Goal: Task Accomplishment & Management: Use online tool/utility

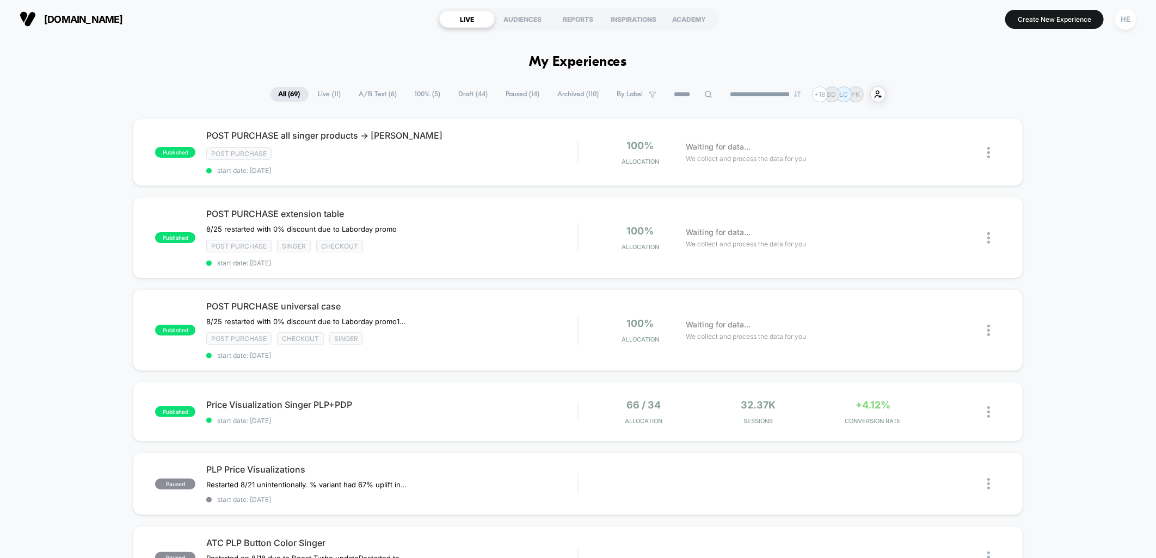
click at [310, 96] on span "Live ( 11 )" at bounding box center [329, 94] width 39 height 15
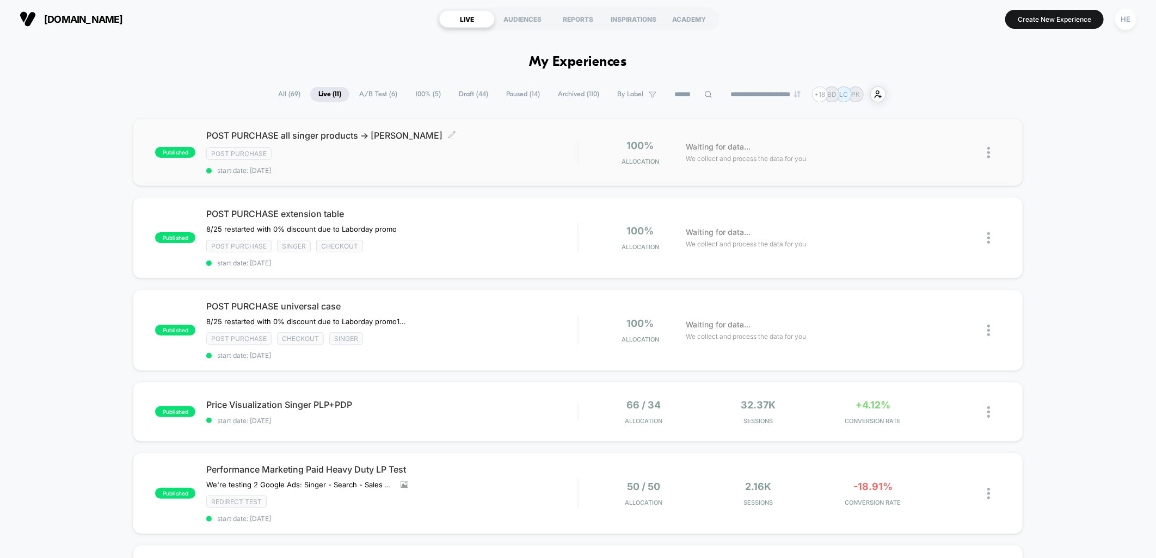
click at [558, 142] on div "POST PURCHASE all singer products -> [PERSON_NAME] Click to edit experience det…" at bounding box center [391, 152] width 371 height 45
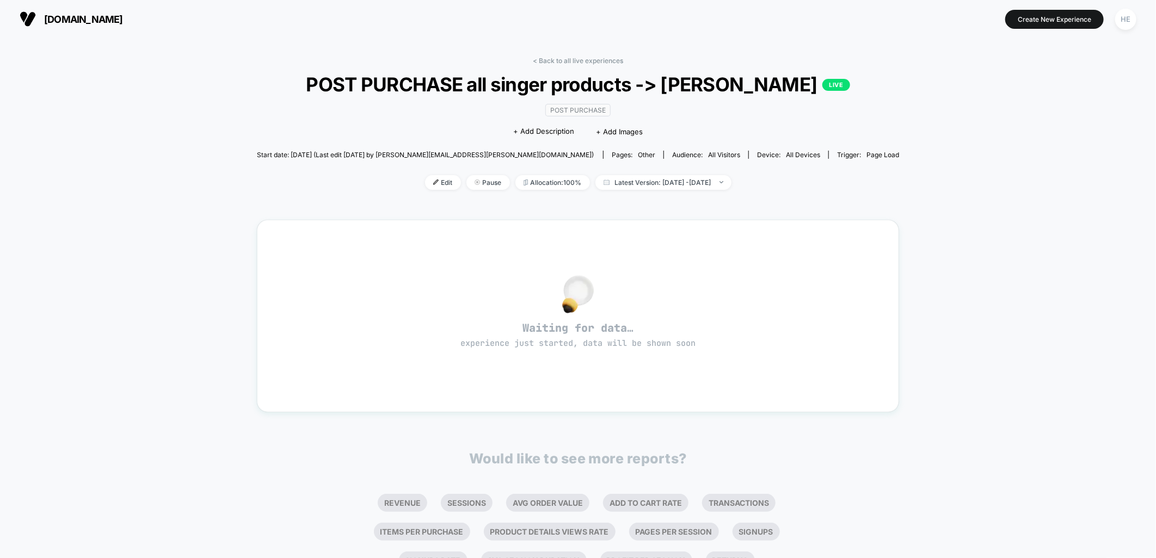
click at [871, 171] on div "< Back to all live experiences POST PURCHASE all singer products -> bobbin wind…" at bounding box center [578, 337] width 1156 height 599
click at [548, 57] on link "< Back to all live experiences" at bounding box center [578, 61] width 90 height 8
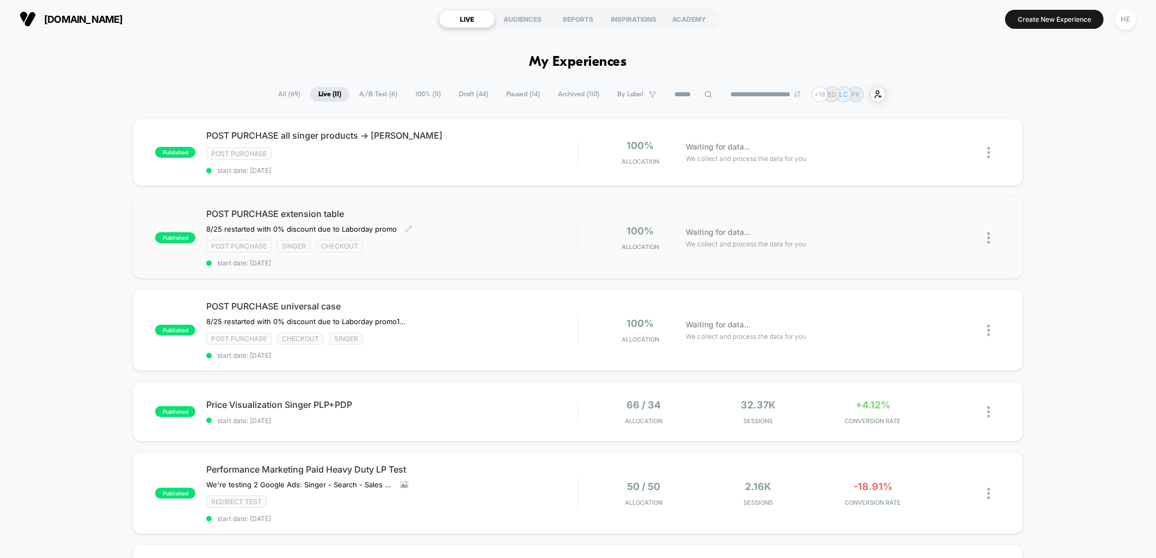
click at [477, 232] on div "POST PURCHASE extension table ﻿8/25 restarted with 0% discount due to Laborday …" at bounding box center [391, 237] width 371 height 59
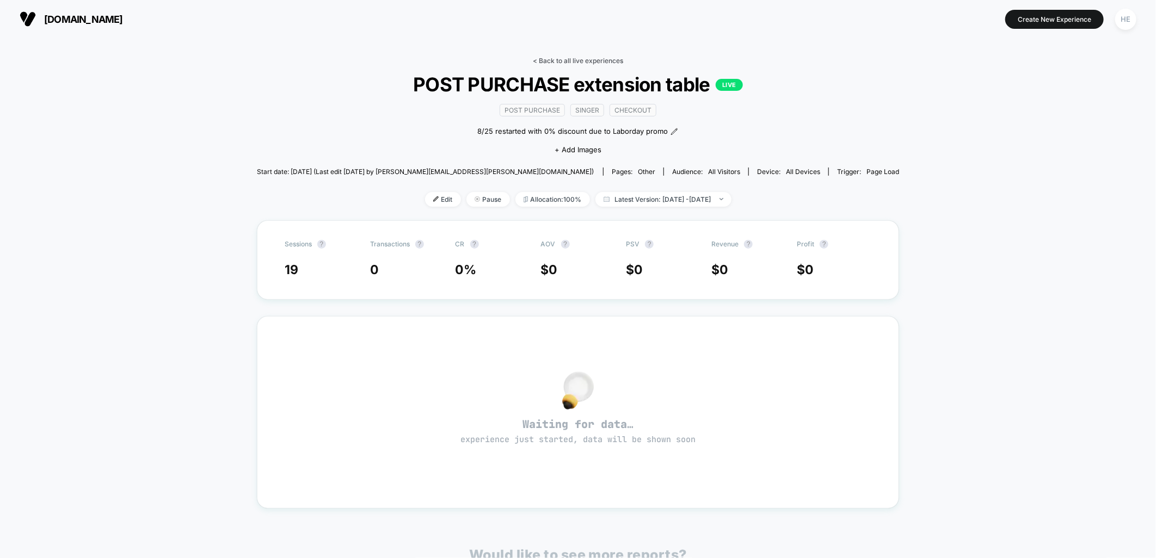
click at [558, 58] on link "< Back to all live experiences" at bounding box center [578, 61] width 90 height 8
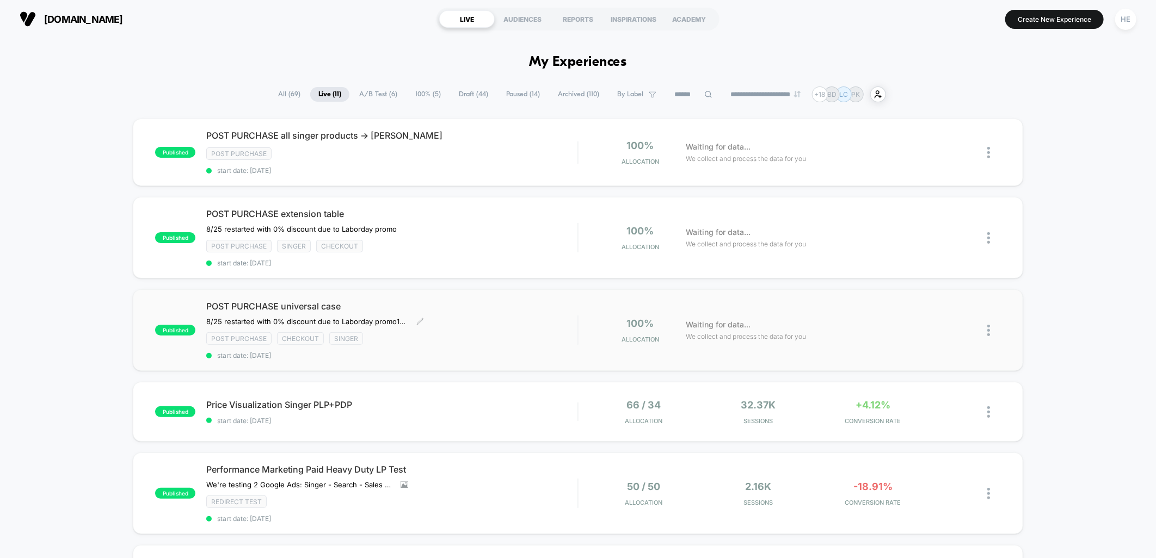
click at [446, 311] on div "POST PURCHASE universal case 8/25 restarted with 0% discount due to Laborday pr…" at bounding box center [391, 330] width 371 height 59
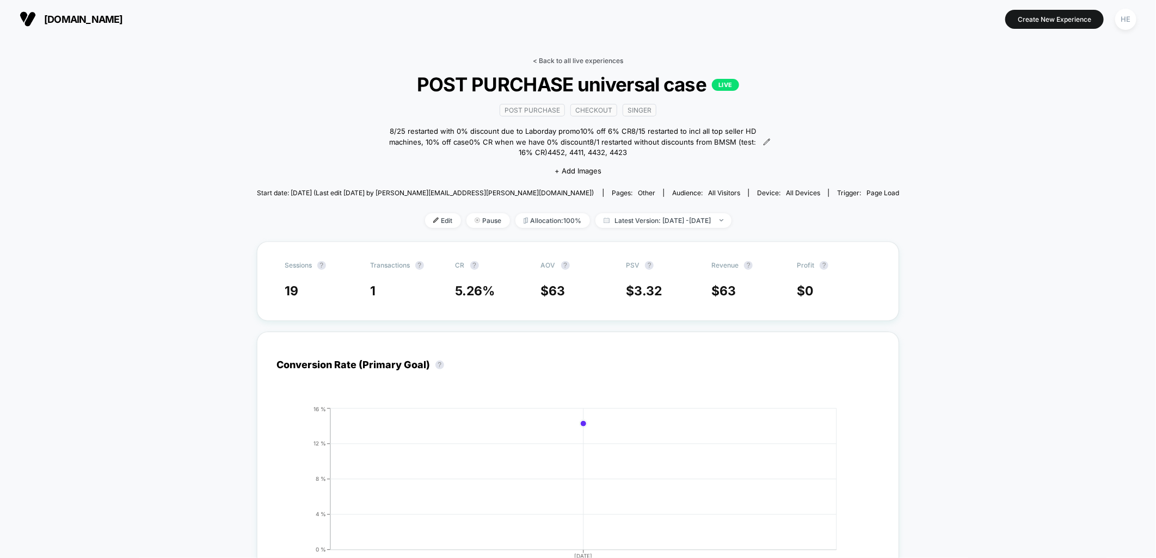
click at [553, 61] on link "< Back to all live experiences" at bounding box center [578, 61] width 90 height 8
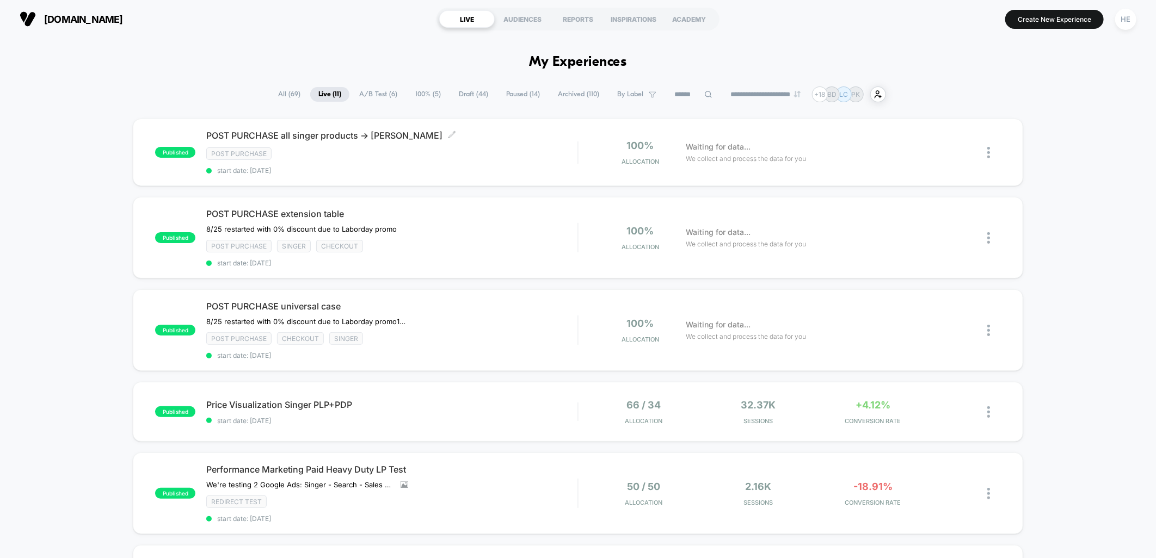
click at [532, 150] on div "Post Purchase" at bounding box center [391, 153] width 371 height 13
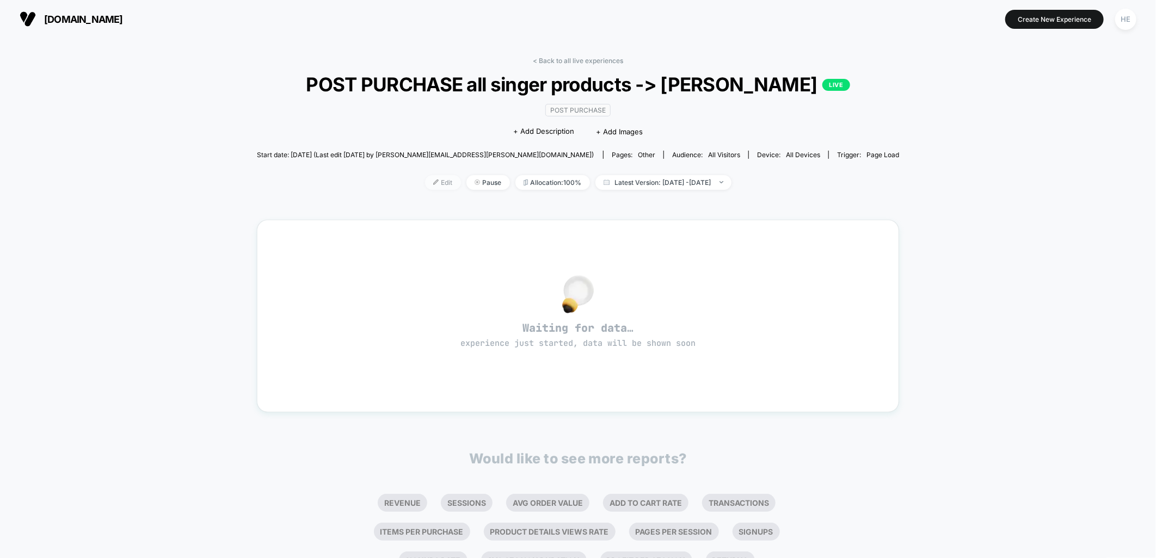
click at [425, 190] on span "Edit" at bounding box center [443, 182] width 36 height 15
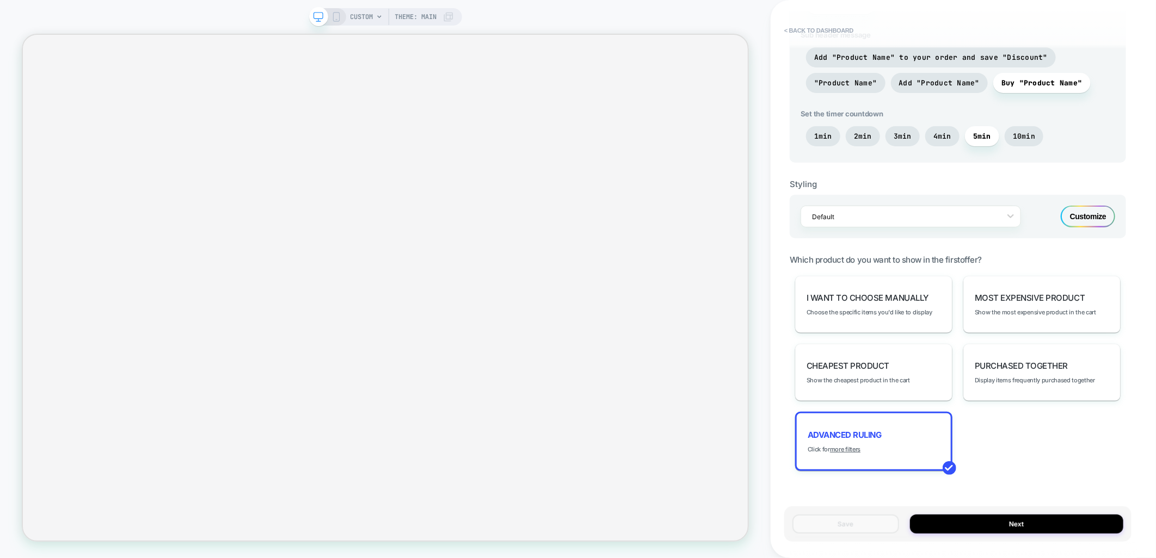
scroll to position [529, 0]
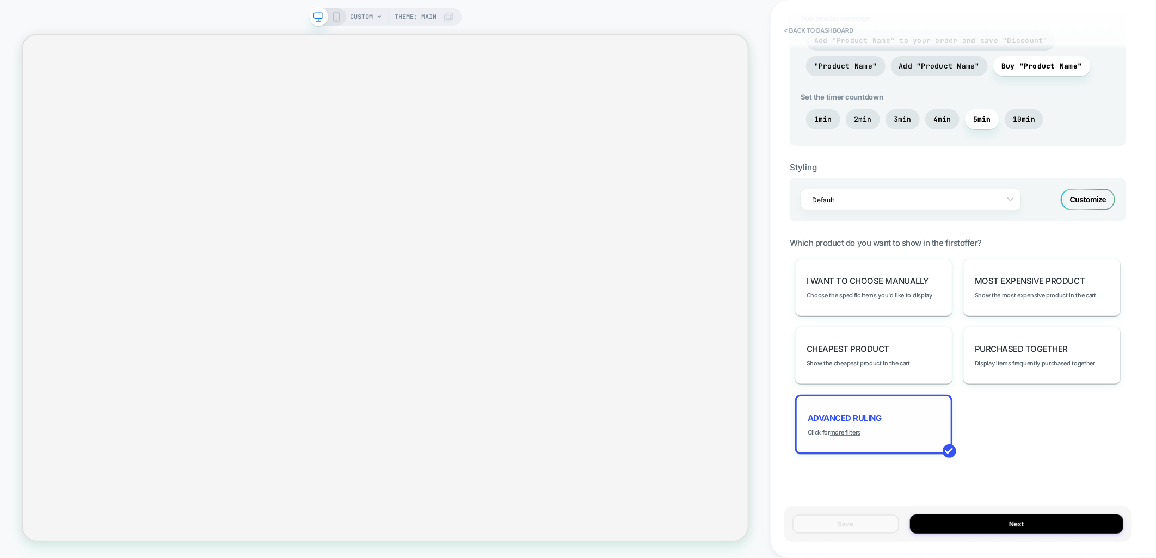
click at [840, 413] on span "Advanced Ruling" at bounding box center [845, 418] width 74 height 10
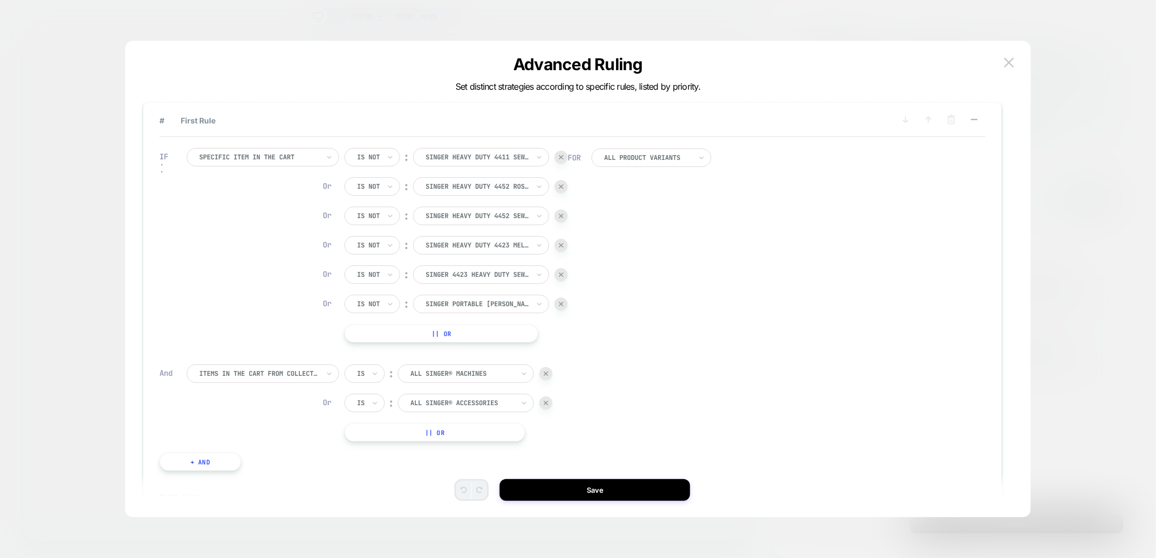
scroll to position [0, 0]
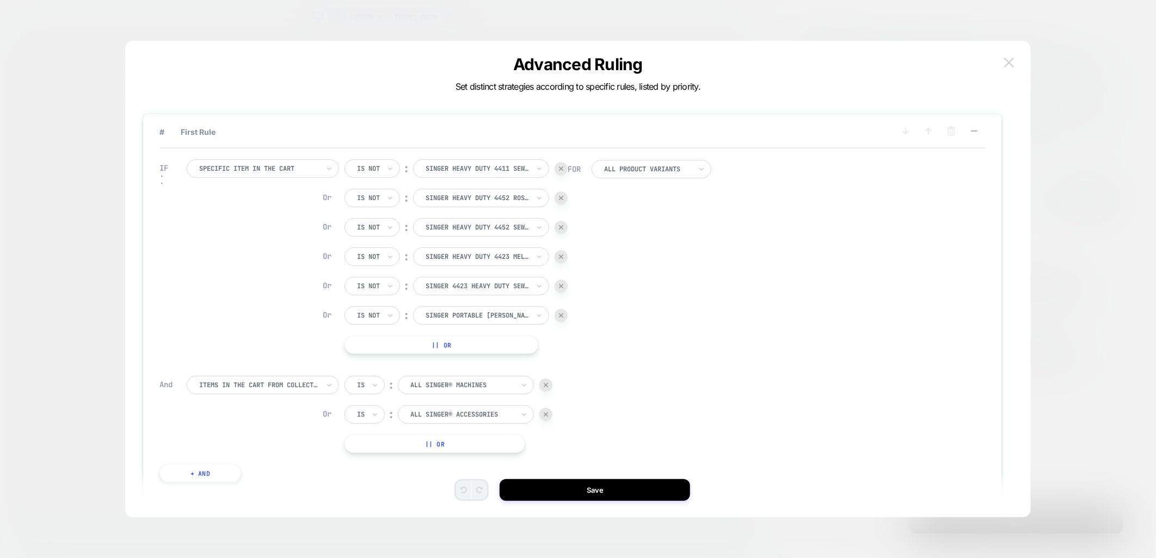
click at [1011, 55] on button at bounding box center [1009, 62] width 16 height 16
